Goal: Task Accomplishment & Management: Use online tool/utility

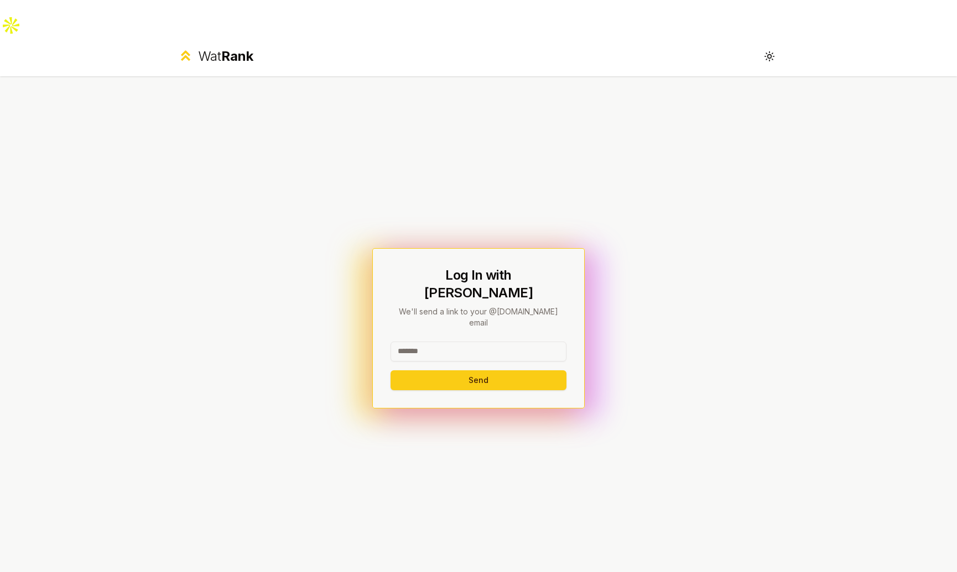
click at [492, 342] on input at bounding box center [478, 352] width 176 height 20
click at [390, 371] on button "Send" at bounding box center [478, 381] width 176 height 20
type input "********"
click at [390, 371] on button "Send" at bounding box center [478, 381] width 176 height 20
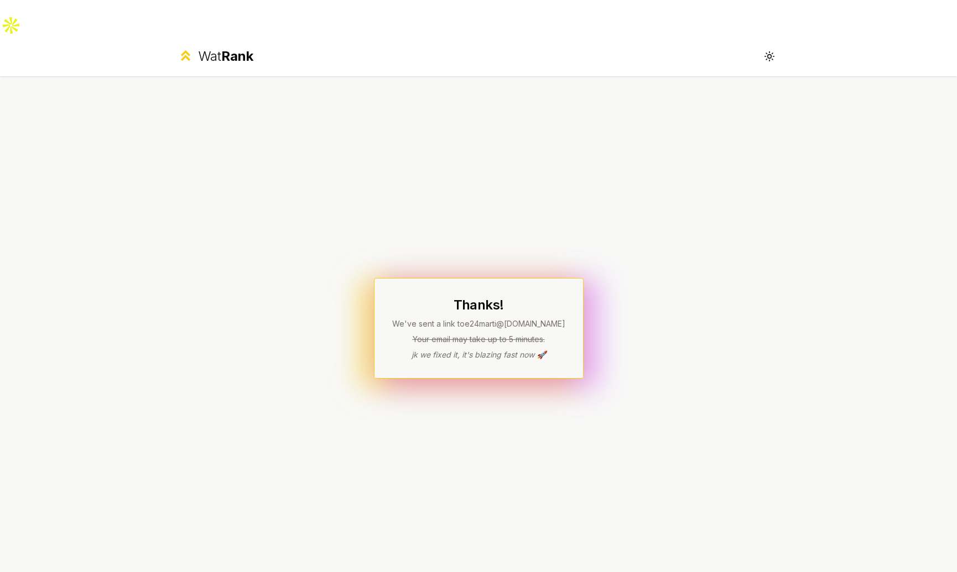
click at [262, 36] on div "Wat Rank Toggle theme" at bounding box center [478, 56] width 637 height 40
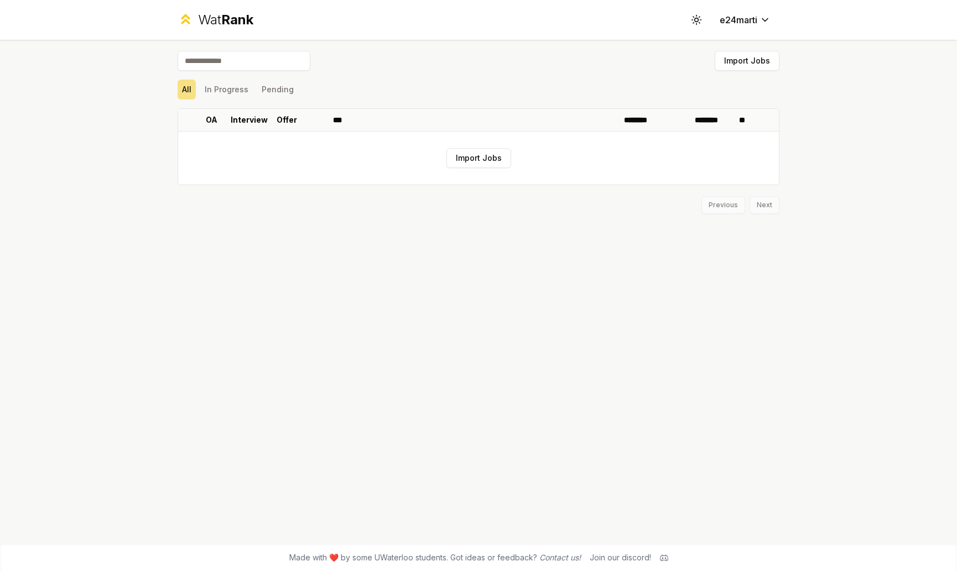
click at [185, 106] on div "Import Jobs All In Progress Pending OA Interview Offer *** ******** ******** **…" at bounding box center [479, 132] width 602 height 163
click at [483, 161] on button "Import Jobs" at bounding box center [478, 158] width 65 height 20
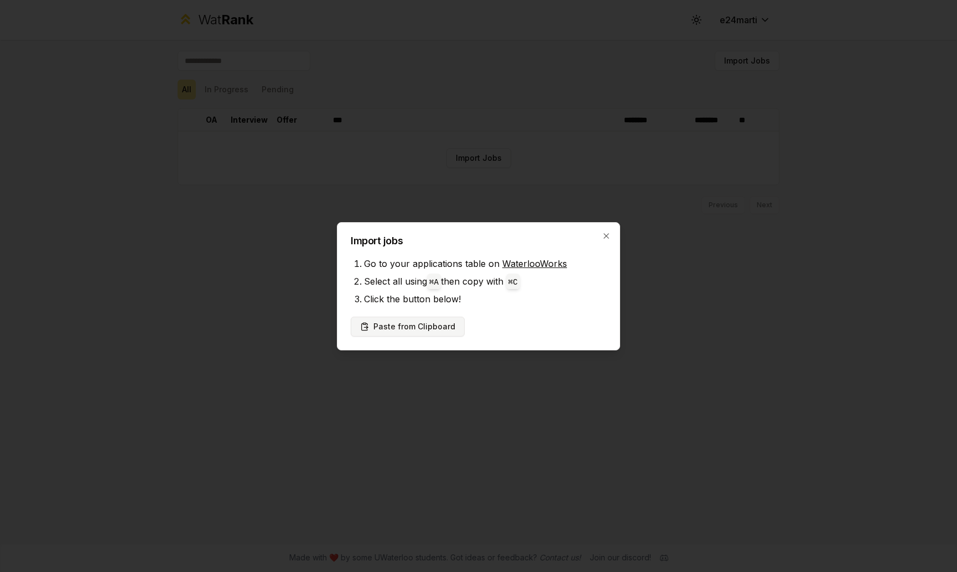
click at [391, 331] on button "Paste from Clipboard" at bounding box center [408, 327] width 114 height 20
click at [521, 317] on div "Paste from Clipboard" at bounding box center [478, 327] width 255 height 20
click at [424, 329] on button "Paste from Clipboard" at bounding box center [408, 327] width 114 height 20
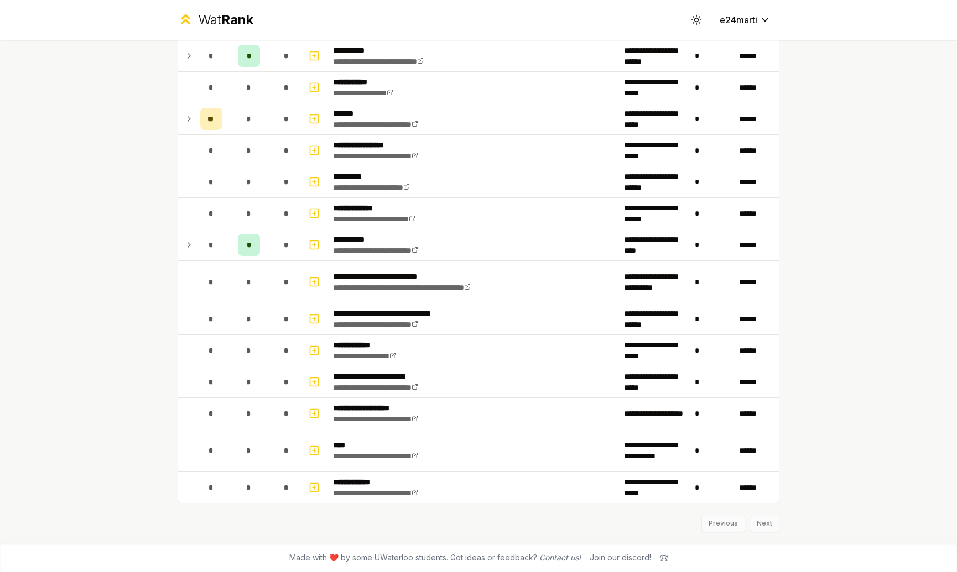
scroll to position [899, 0]
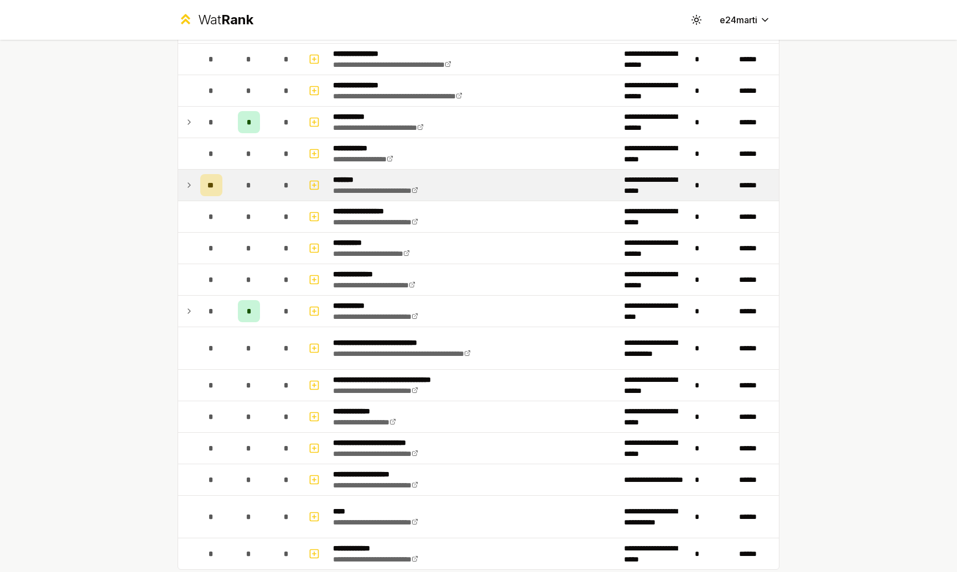
click at [185, 180] on icon at bounding box center [189, 185] width 9 height 13
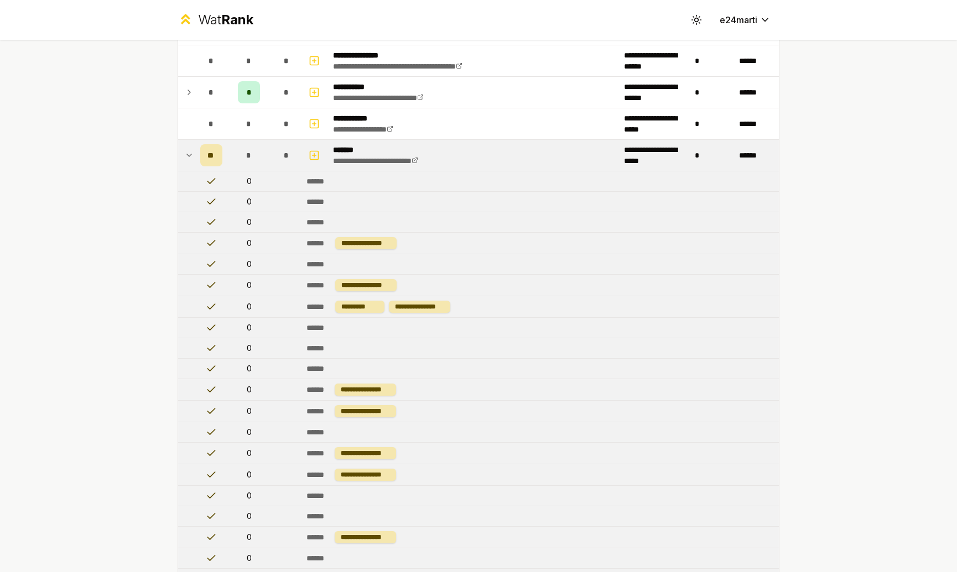
scroll to position [905, 0]
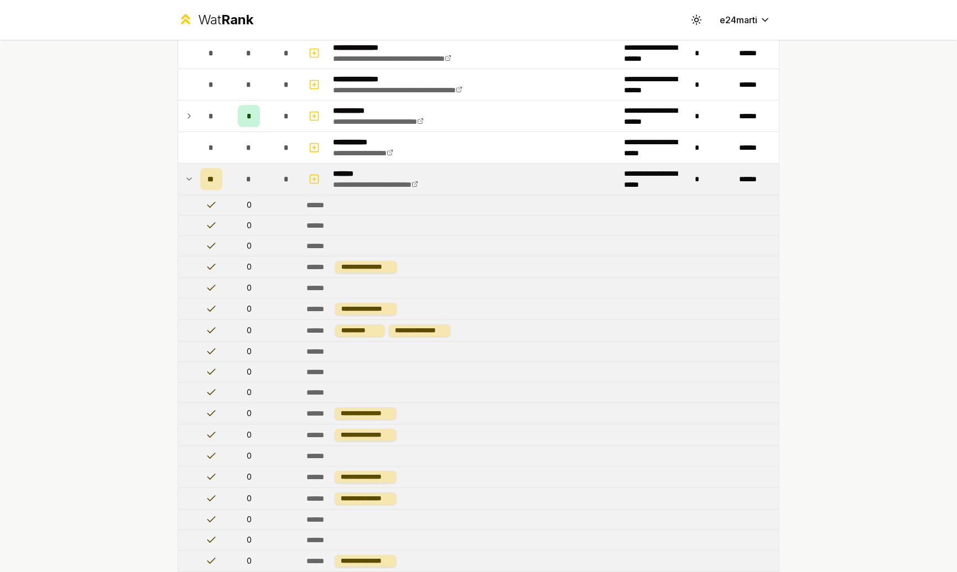
click at [185, 183] on icon at bounding box center [189, 179] width 9 height 13
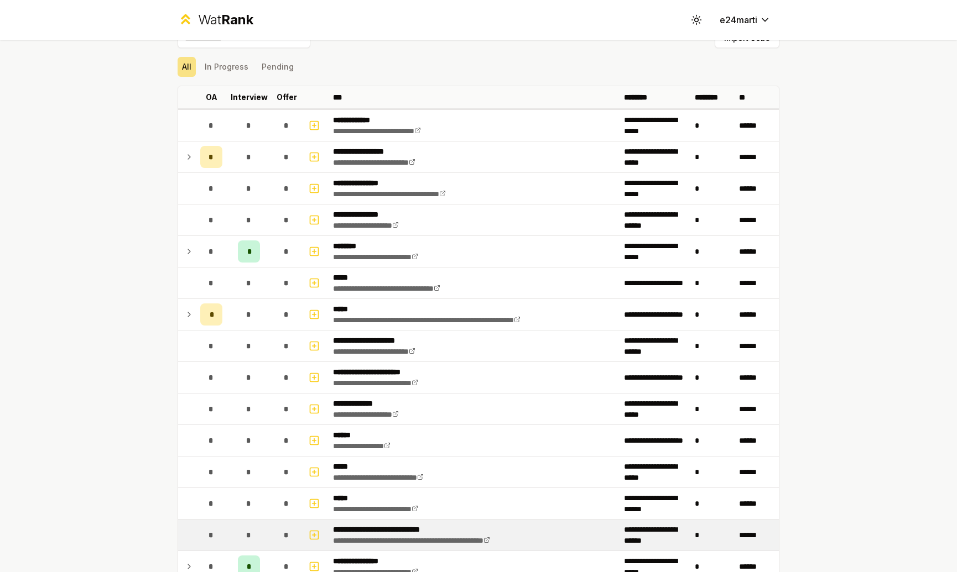
scroll to position [1, 0]
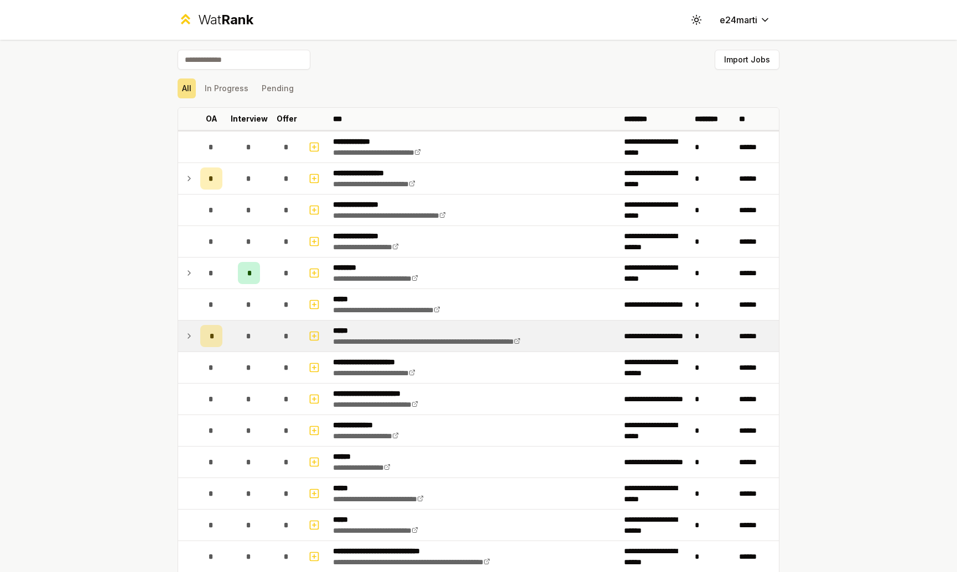
click at [196, 338] on td "*" at bounding box center [211, 336] width 31 height 31
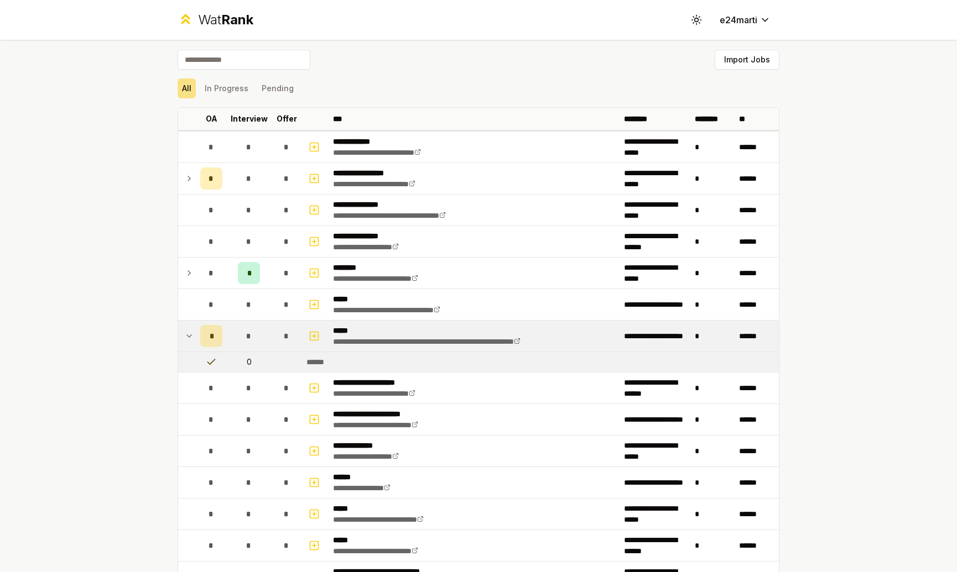
click at [185, 338] on icon at bounding box center [189, 336] width 9 height 13
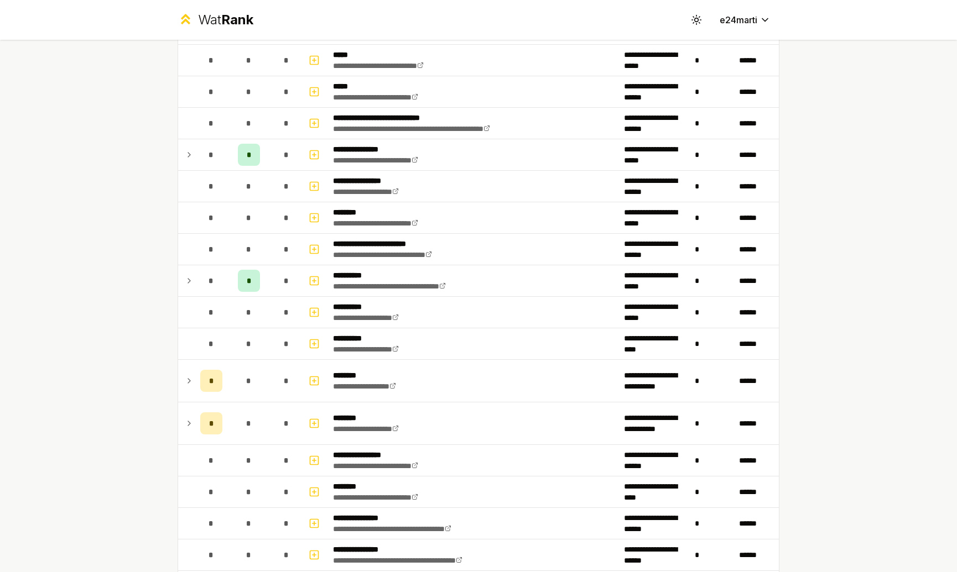
scroll to position [609, 0]
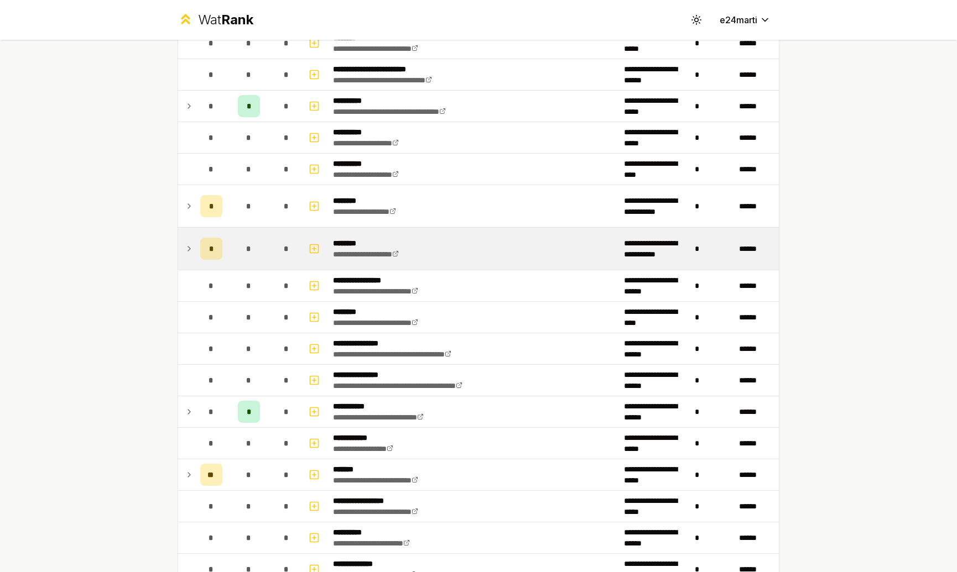
click at [178, 240] on td at bounding box center [187, 249] width 18 height 42
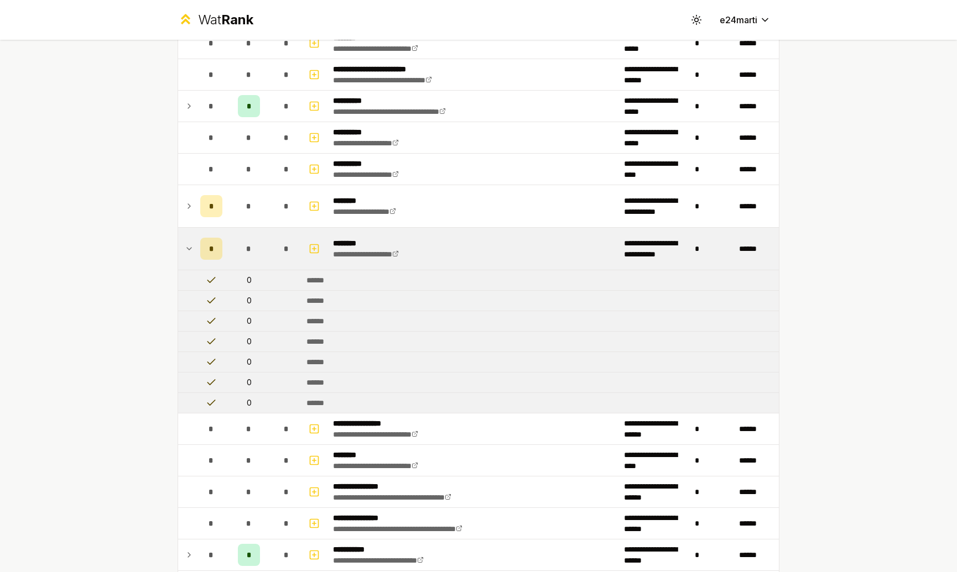
click at [185, 244] on icon at bounding box center [189, 248] width 9 height 13
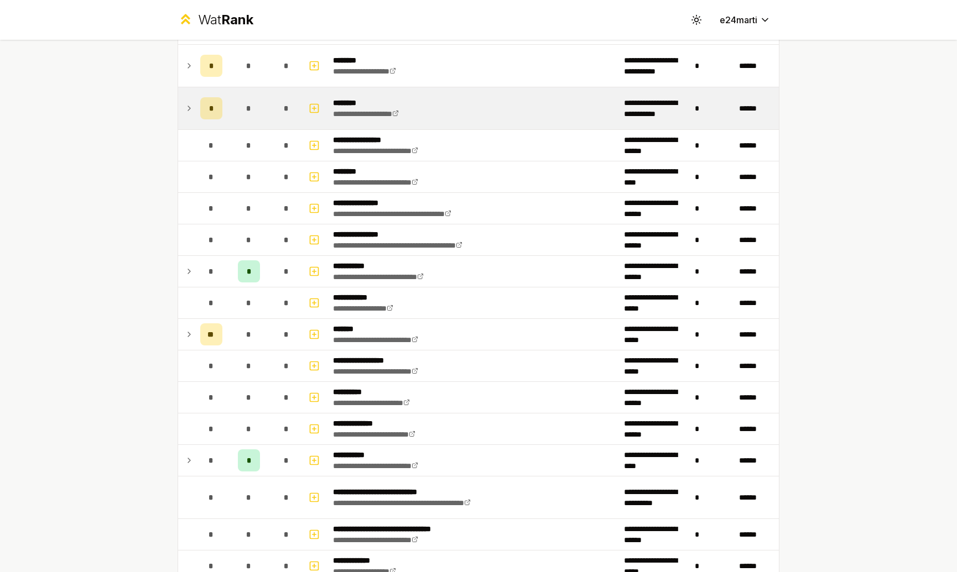
scroll to position [0, 0]
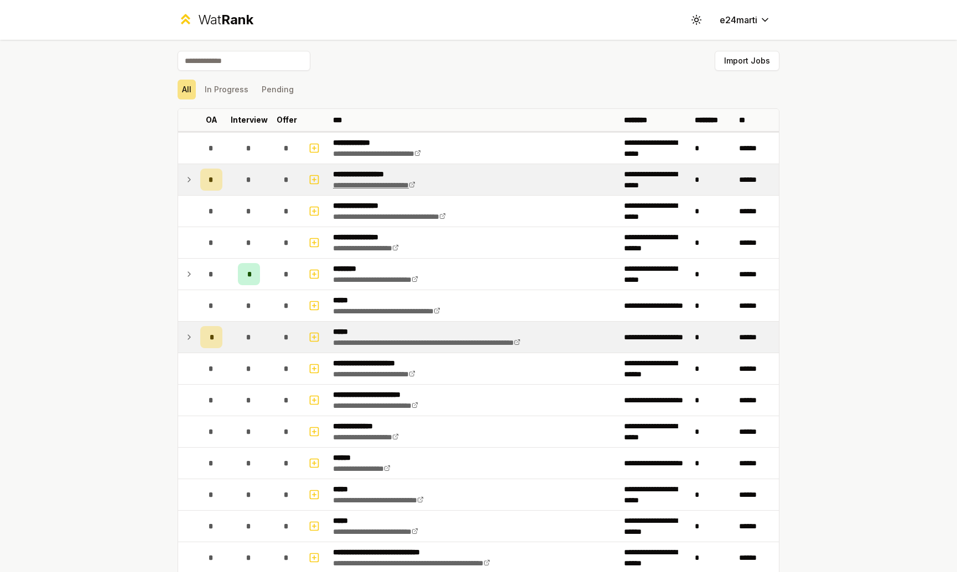
drag, startPoint x: 141, startPoint y: 232, endPoint x: 331, endPoint y: 189, distance: 195.2
click at [145, 229] on div "**********" at bounding box center [478, 286] width 957 height 572
click at [201, 181] on div "*" at bounding box center [211, 180] width 22 height 22
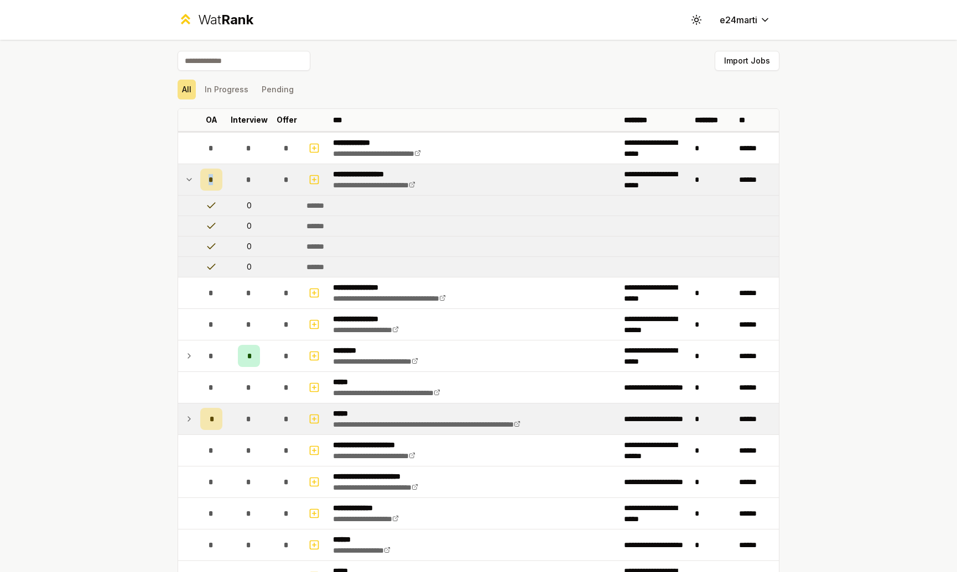
click at [201, 181] on div "*" at bounding box center [211, 180] width 22 height 22
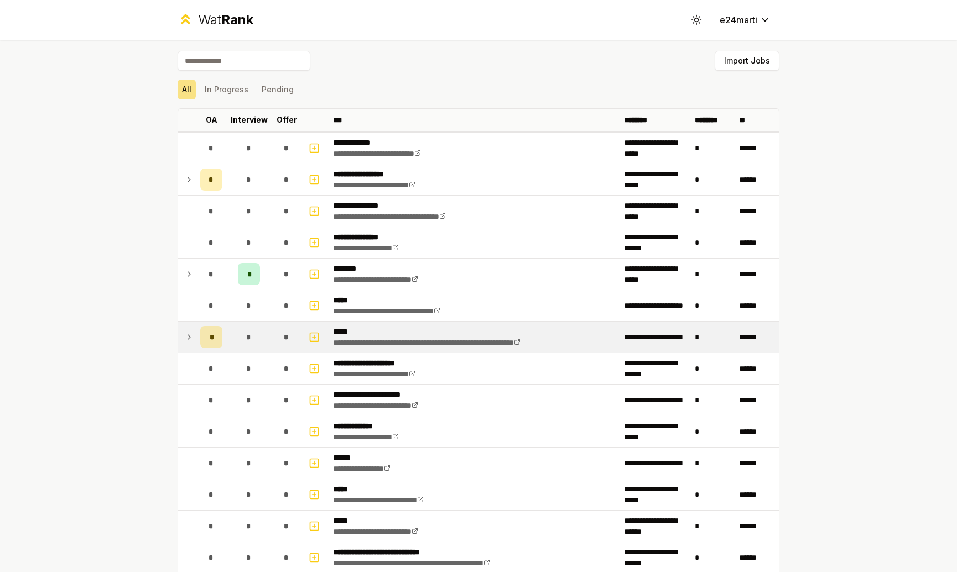
click at [118, 192] on div "**********" at bounding box center [478, 286] width 957 height 572
